Goal: Communication & Community: Answer question/provide support

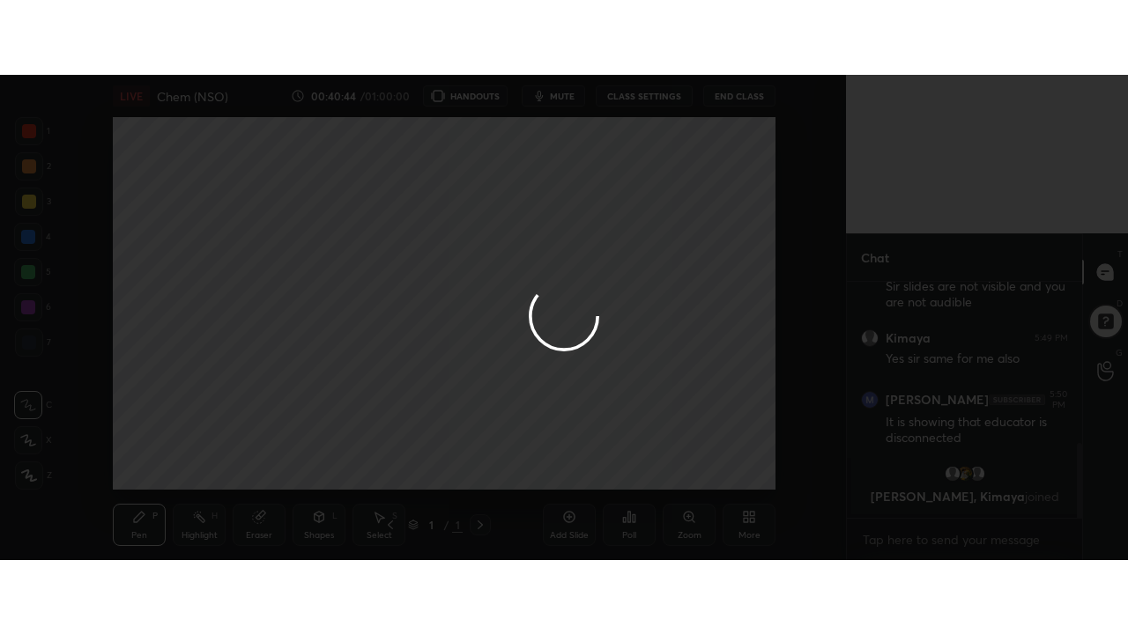
scroll to position [87750, 87347]
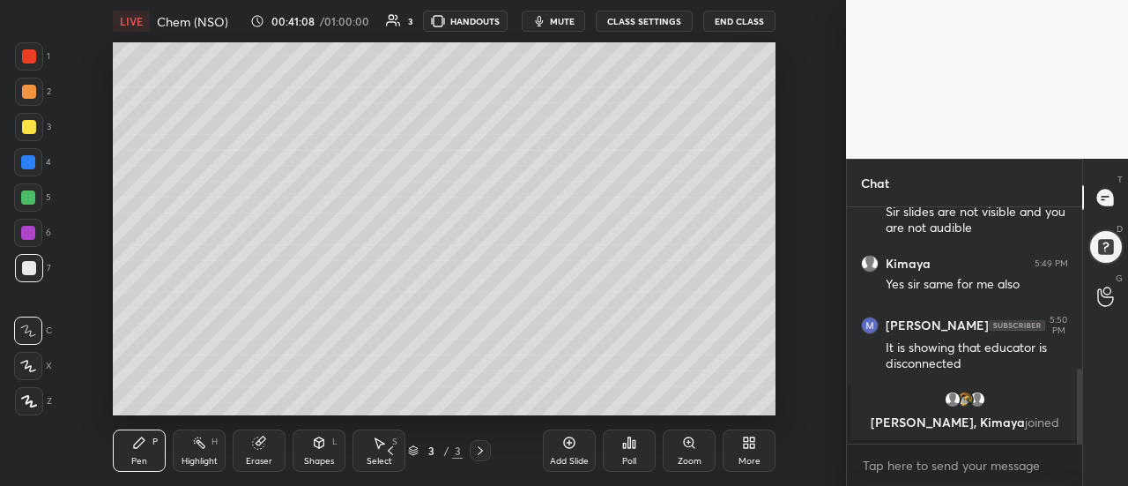
click at [753, 445] on icon at bounding box center [752, 445] width 4 height 4
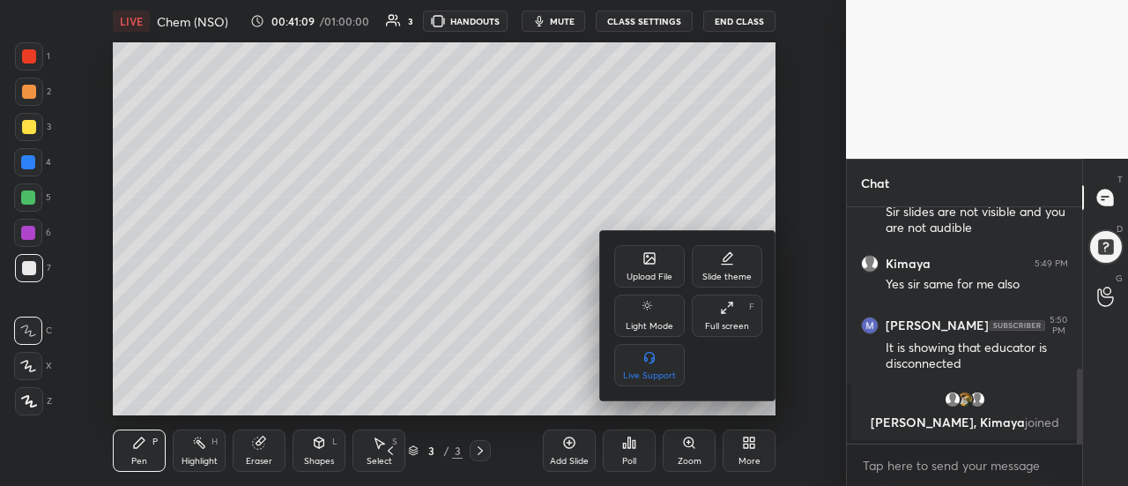
click at [719, 319] on div "Full screen F" at bounding box center [727, 315] width 70 height 42
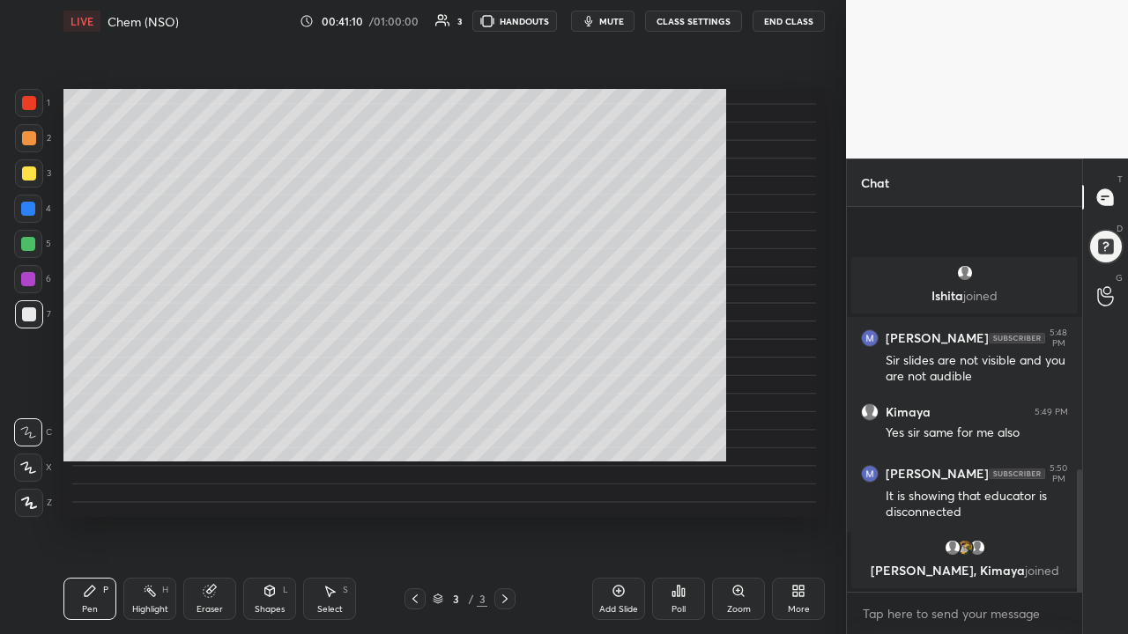
scroll to position [359, 0]
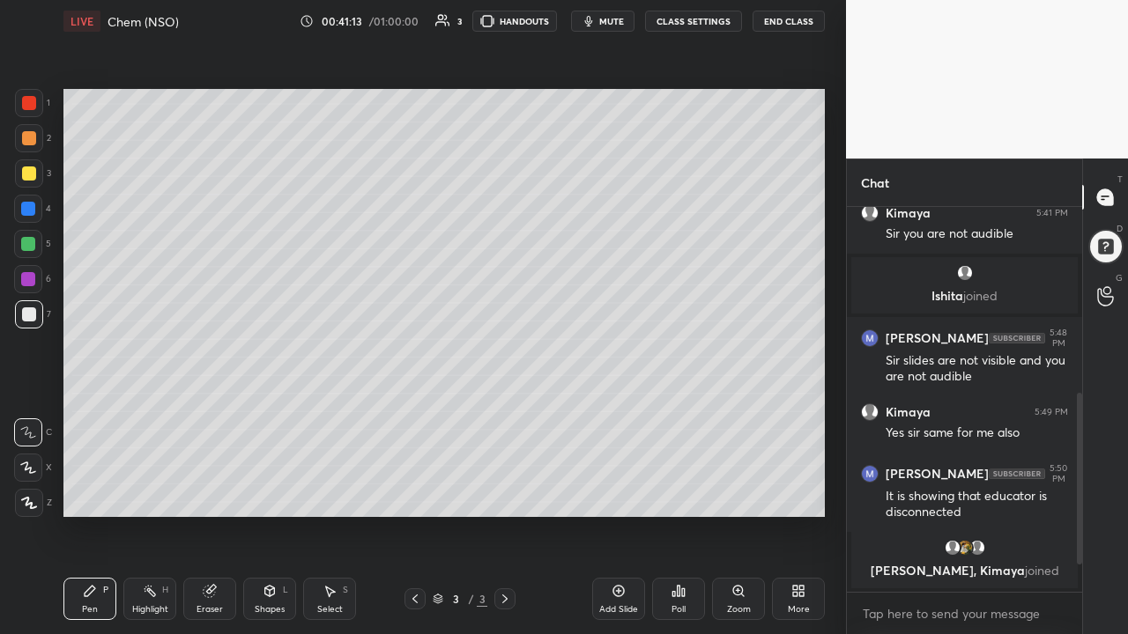
click at [209, 485] on div "Eraser" at bounding box center [209, 599] width 53 height 42
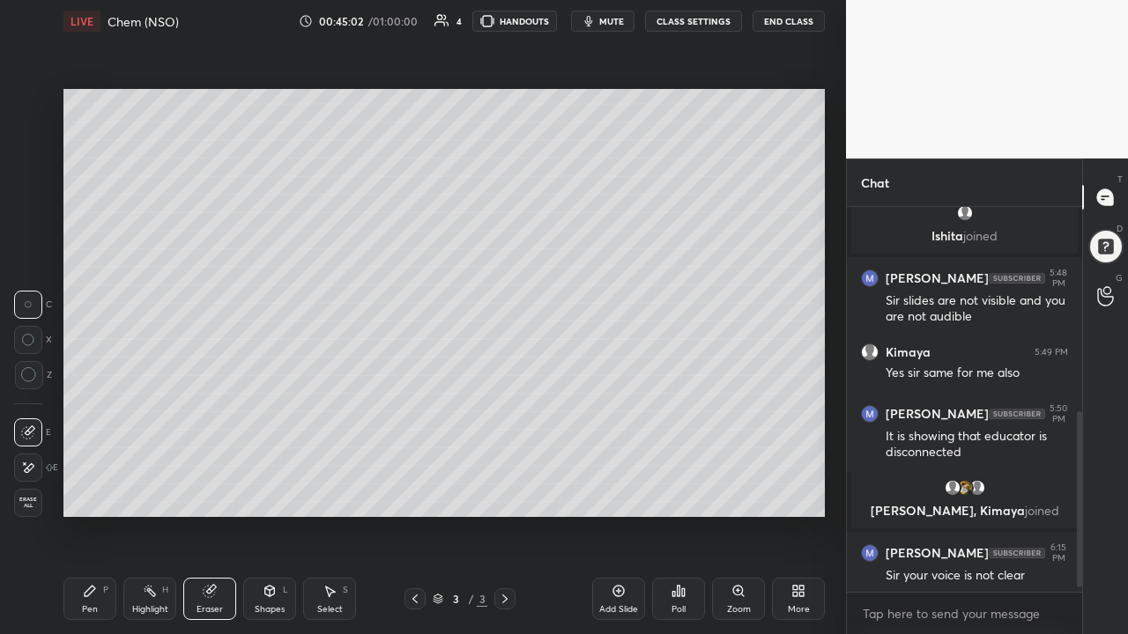
scroll to position [419, 0]
click at [95, 485] on div "Pen P" at bounding box center [89, 599] width 53 height 42
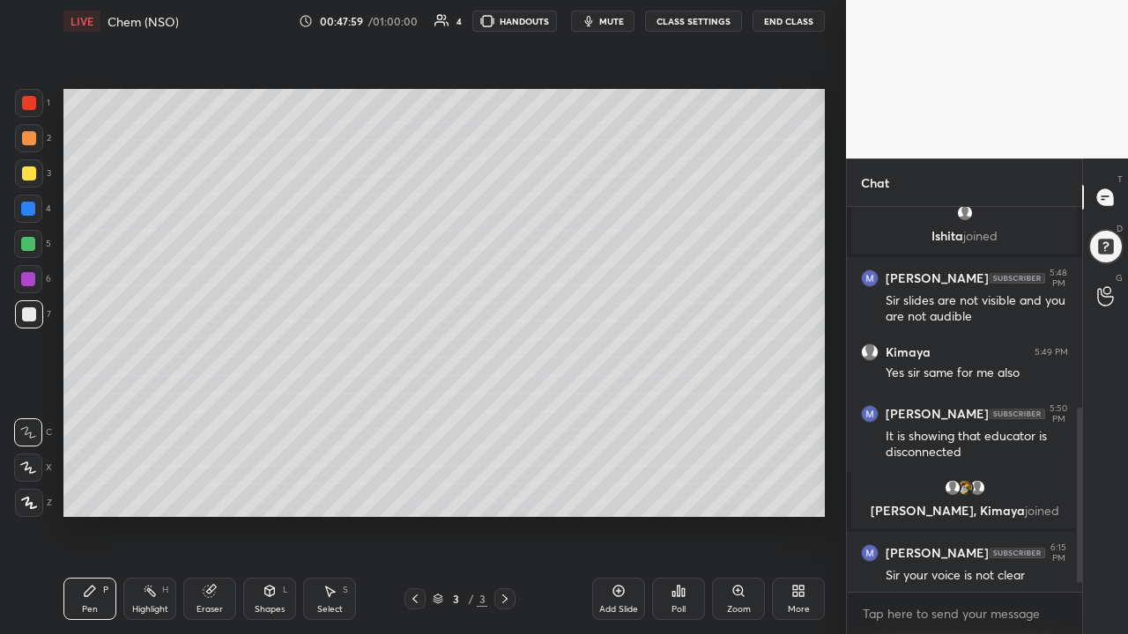
click at [36, 182] on div at bounding box center [29, 174] width 28 height 28
click at [37, 470] on div at bounding box center [28, 468] width 28 height 28
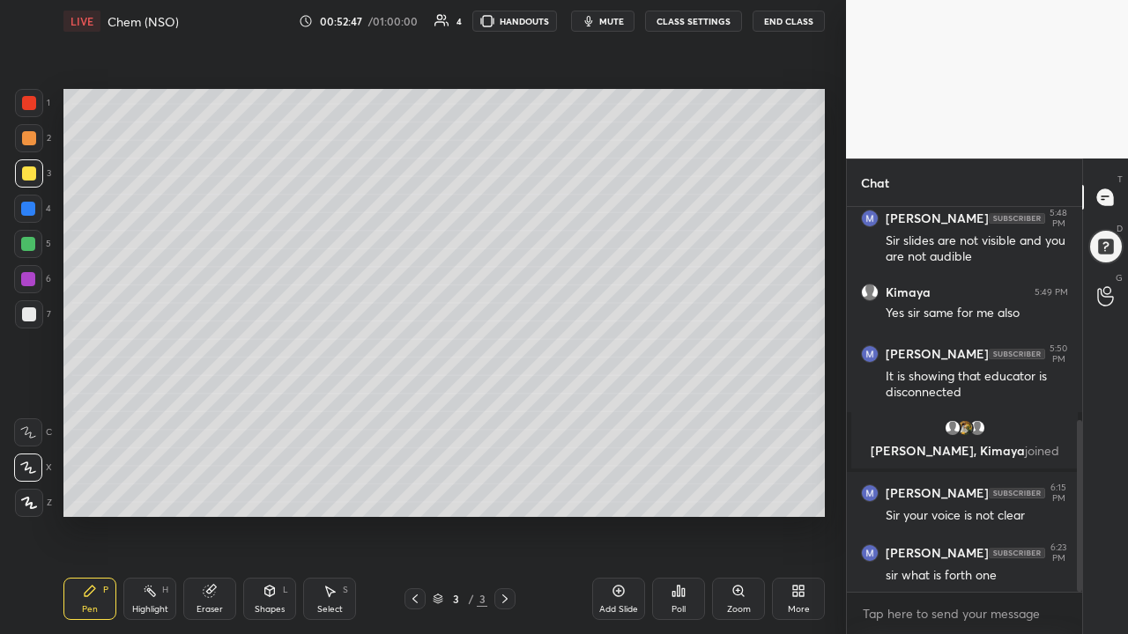
click at [606, 485] on div "Add Slide" at bounding box center [618, 599] width 53 height 42
click at [219, 485] on div "Eraser" at bounding box center [209, 599] width 53 height 42
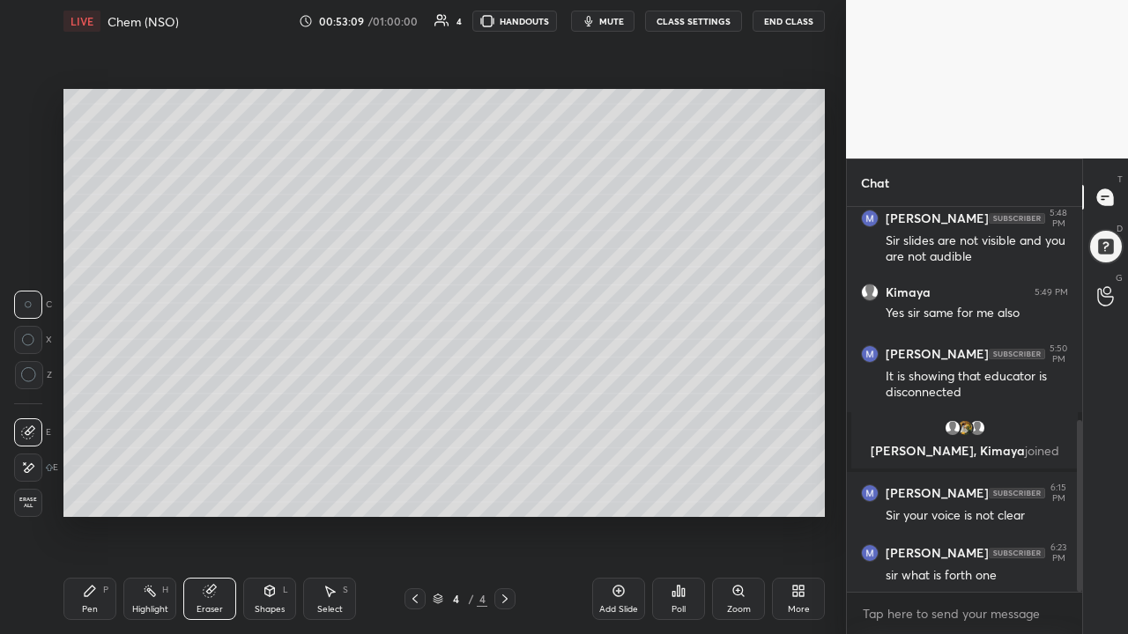
click at [106, 485] on div "Pen P" at bounding box center [89, 599] width 53 height 42
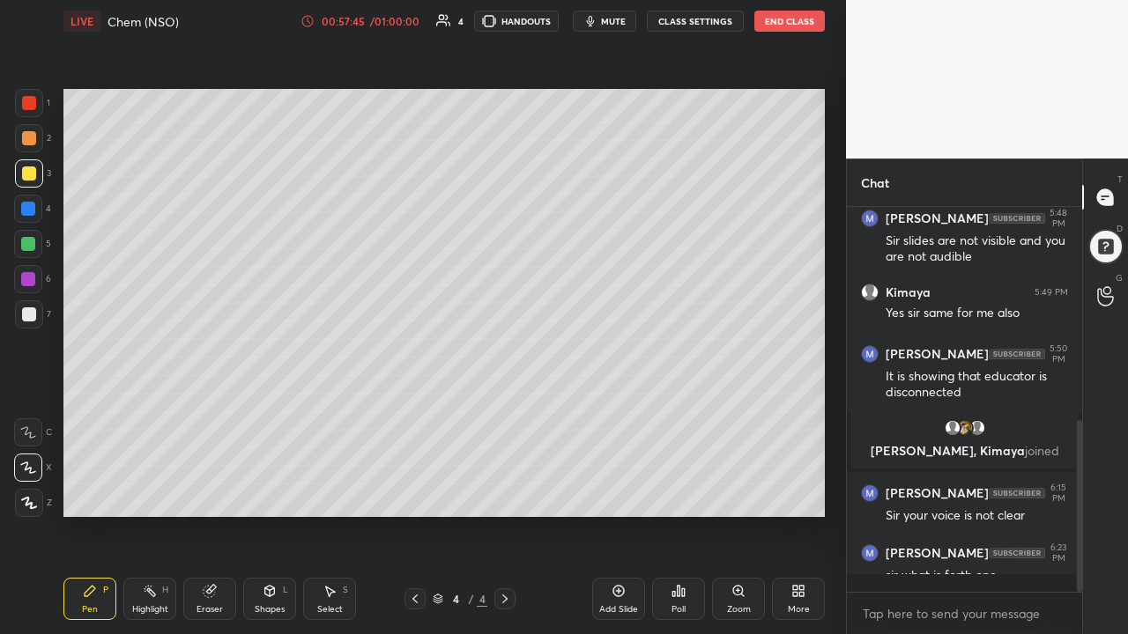
scroll to position [380, 230]
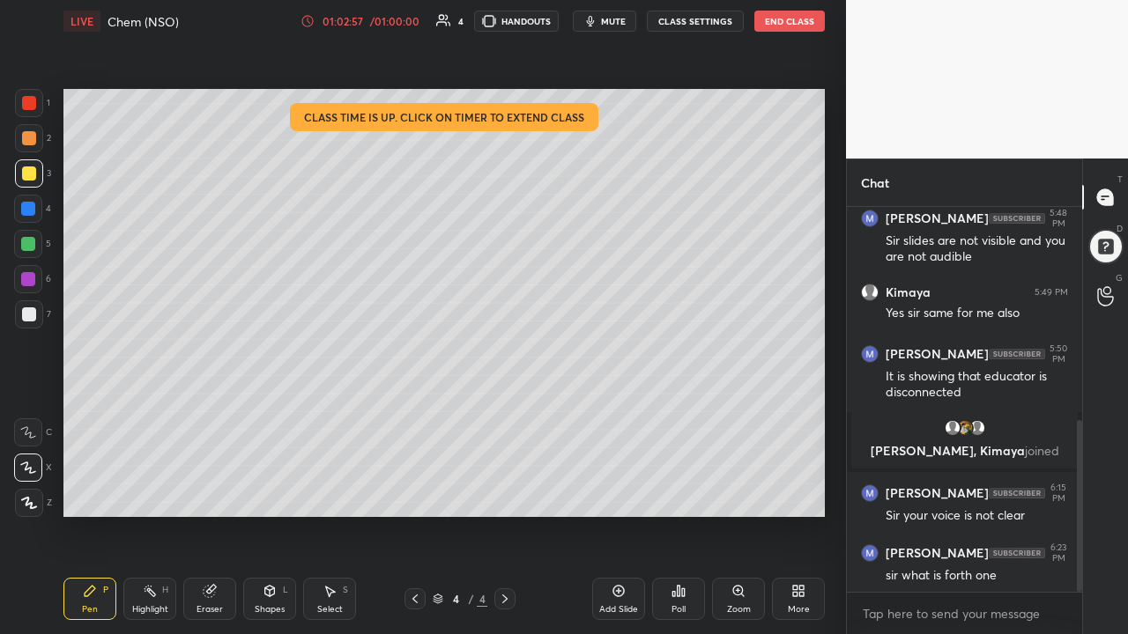
click at [614, 485] on icon at bounding box center [619, 591] width 14 height 14
click at [789, 21] on button "End Class" at bounding box center [789, 21] width 70 height 21
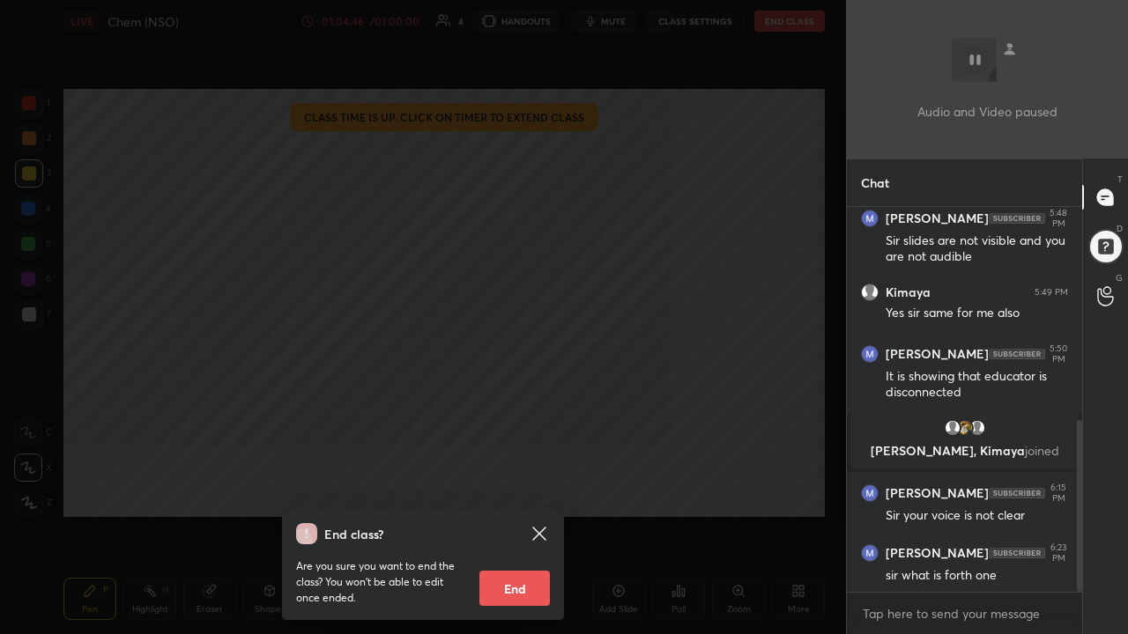
click at [486, 485] on button "End" at bounding box center [514, 588] width 70 height 35
type textarea "x"
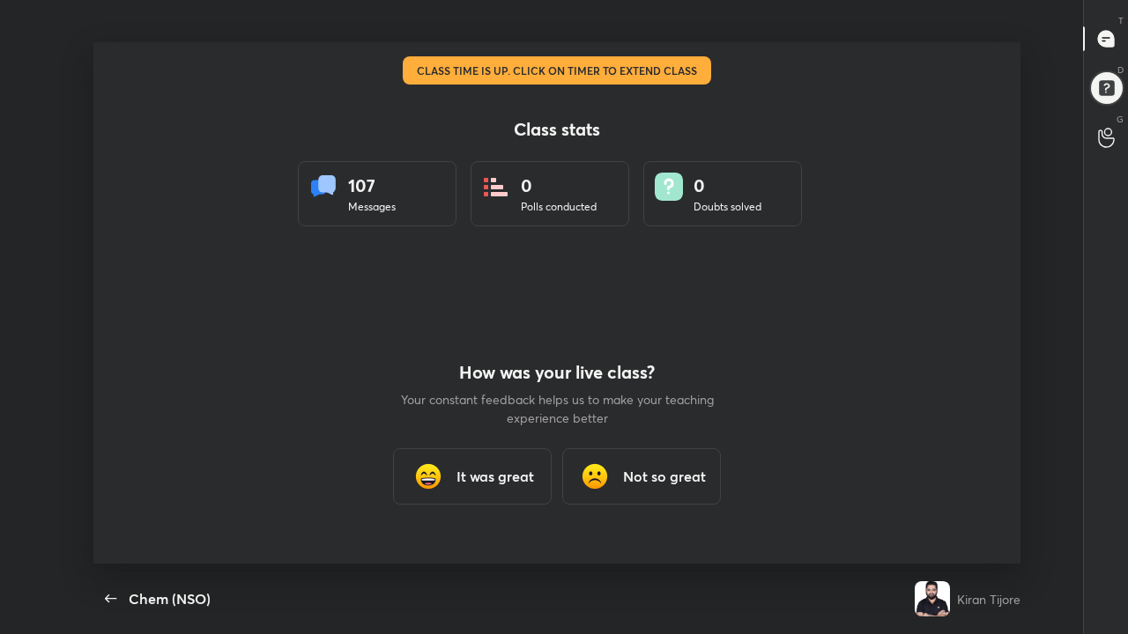
scroll to position [522, 1114]
click at [516, 462] on div "It was great" at bounding box center [472, 477] width 159 height 56
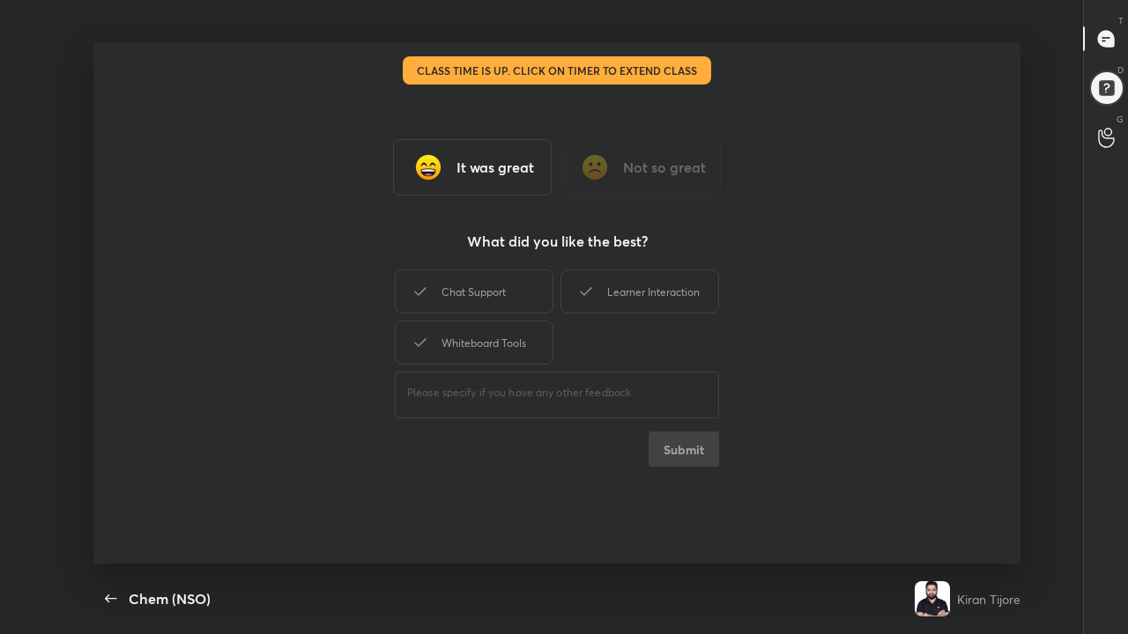
click at [505, 301] on div "Chat Support" at bounding box center [474, 292] width 159 height 44
click at [584, 295] on icon at bounding box center [585, 291] width 21 height 21
click at [517, 332] on div "Whiteboard Tools" at bounding box center [474, 343] width 159 height 44
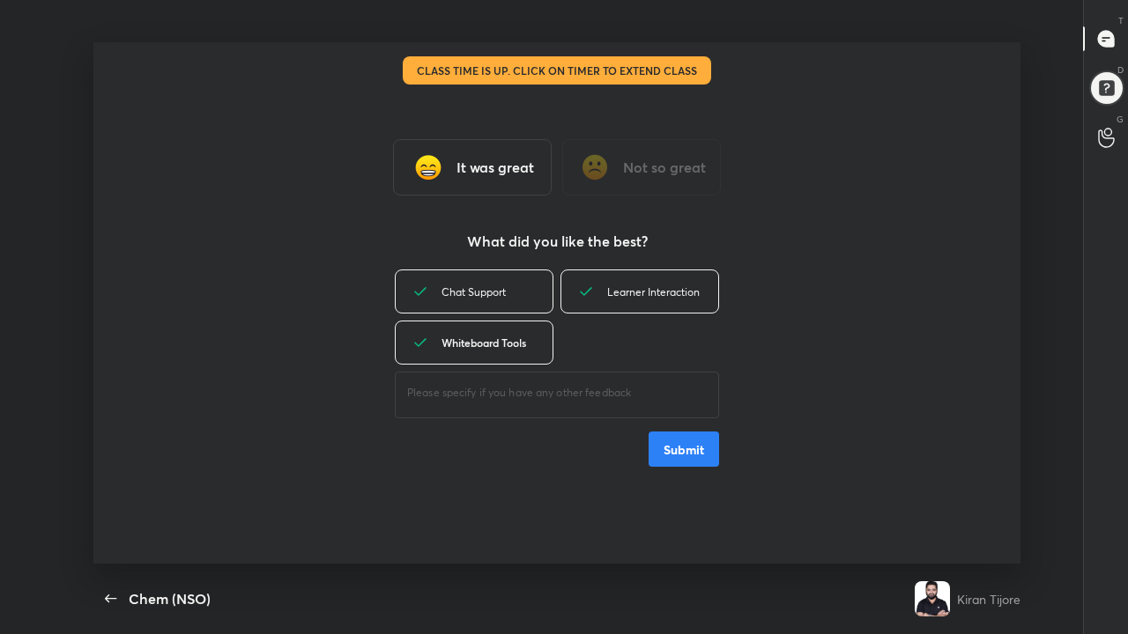
click at [686, 433] on button "Submit" at bounding box center [684, 449] width 70 height 35
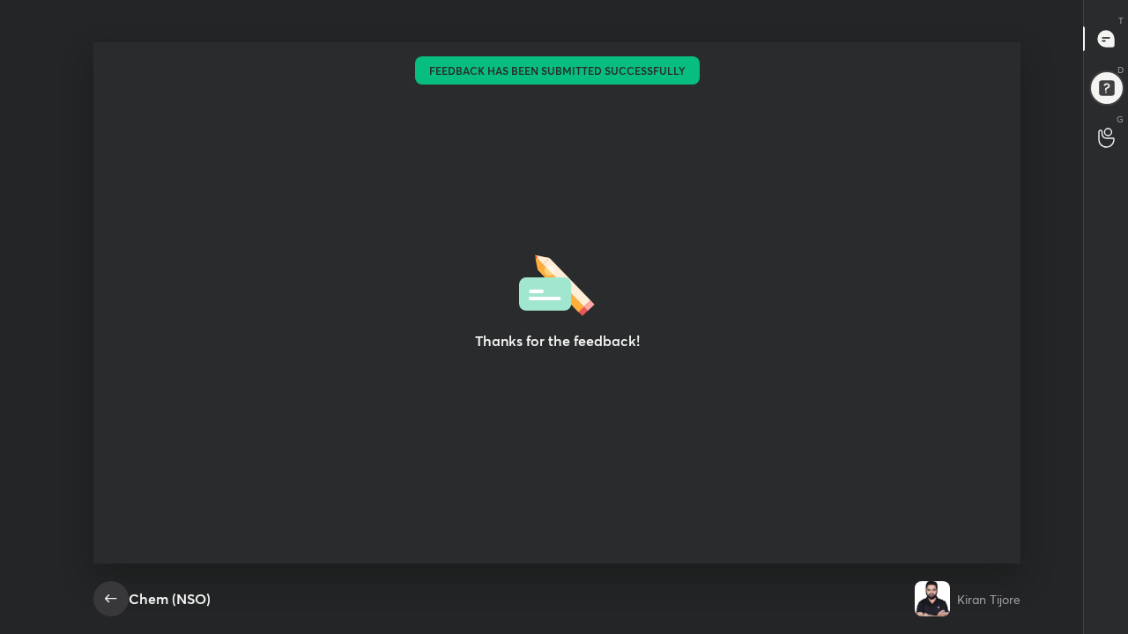
click at [110, 485] on icon "button" at bounding box center [110, 599] width 21 height 21
